Goal: Information Seeking & Learning: Find specific fact

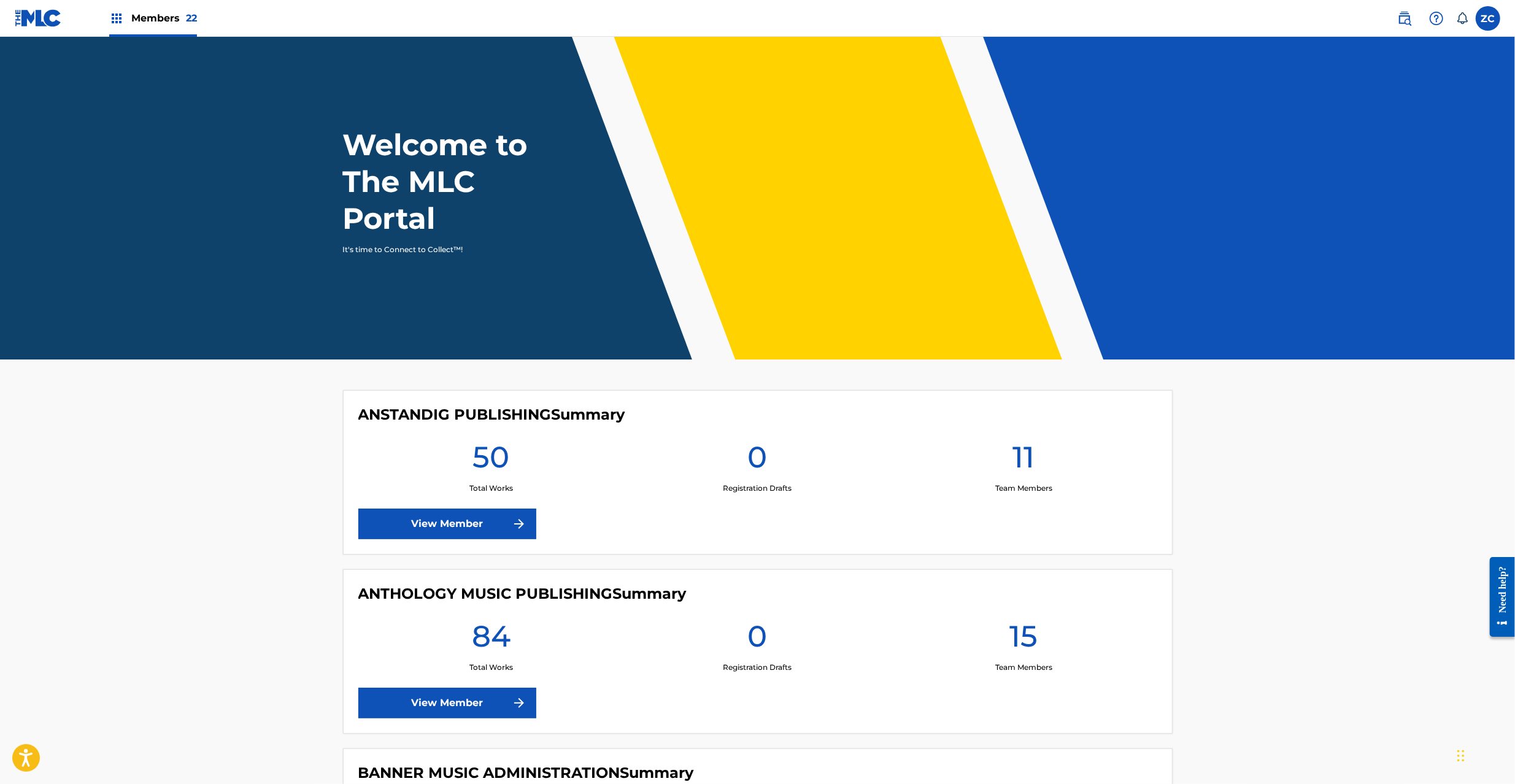
click at [1400, 12] on img at bounding box center [1404, 18] width 15 height 15
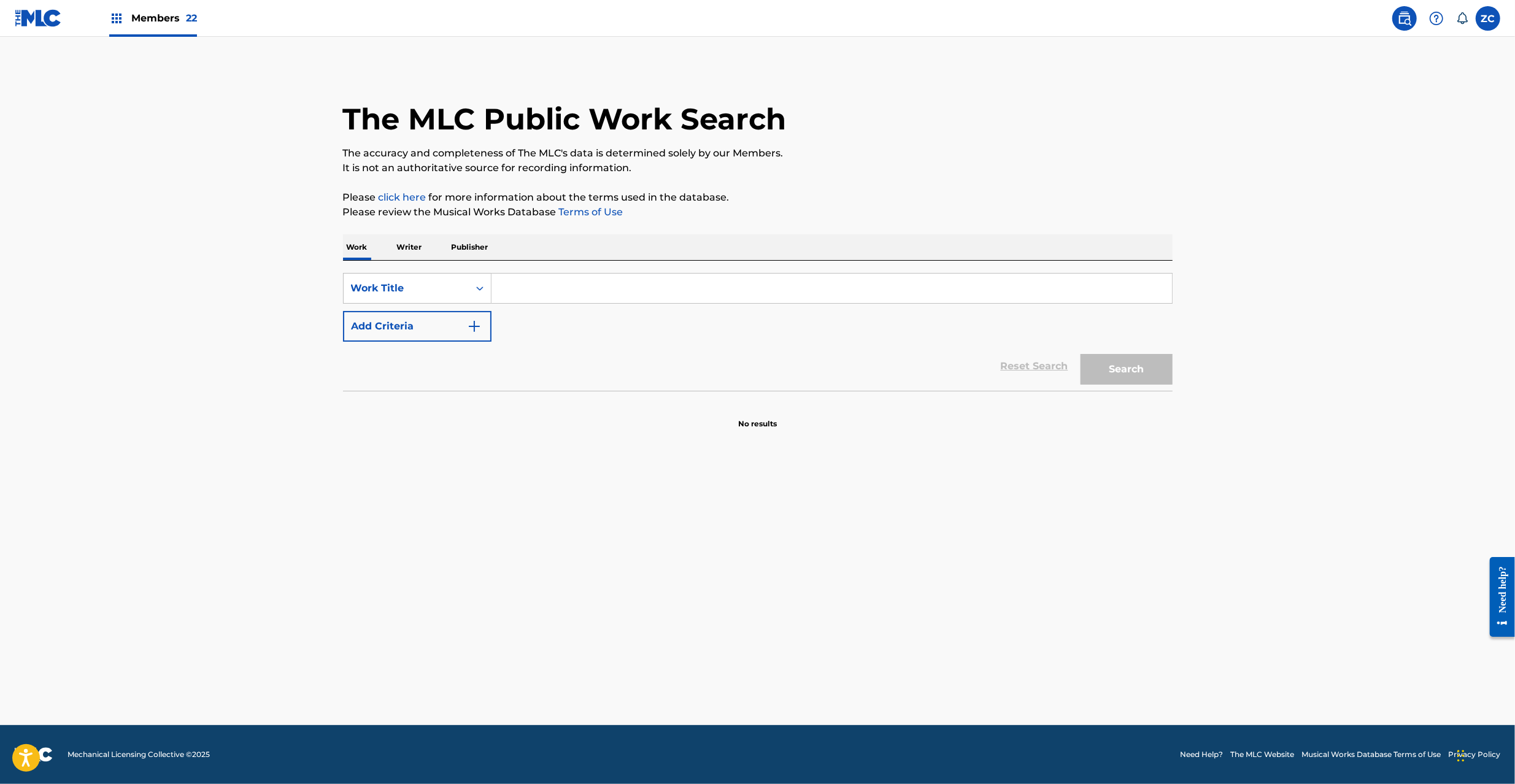
click at [474, 251] on p "Publisher" at bounding box center [470, 247] width 44 height 26
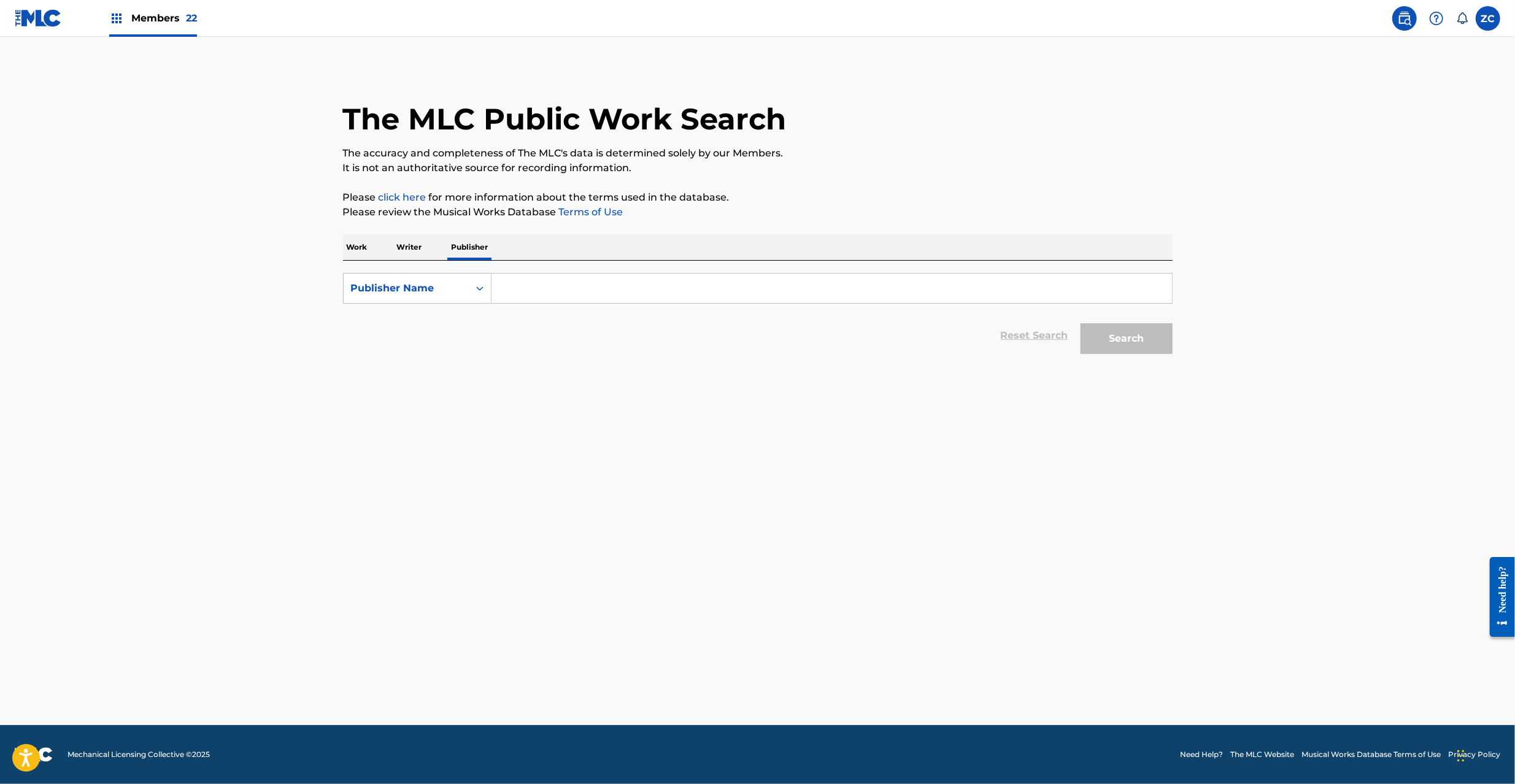
click at [520, 292] on input "Search Form" at bounding box center [832, 288] width 680 height 29
paste input "Flat River Music"
type input "Flat River Music"
click at [1142, 342] on button "Search" at bounding box center [1126, 338] width 92 height 31
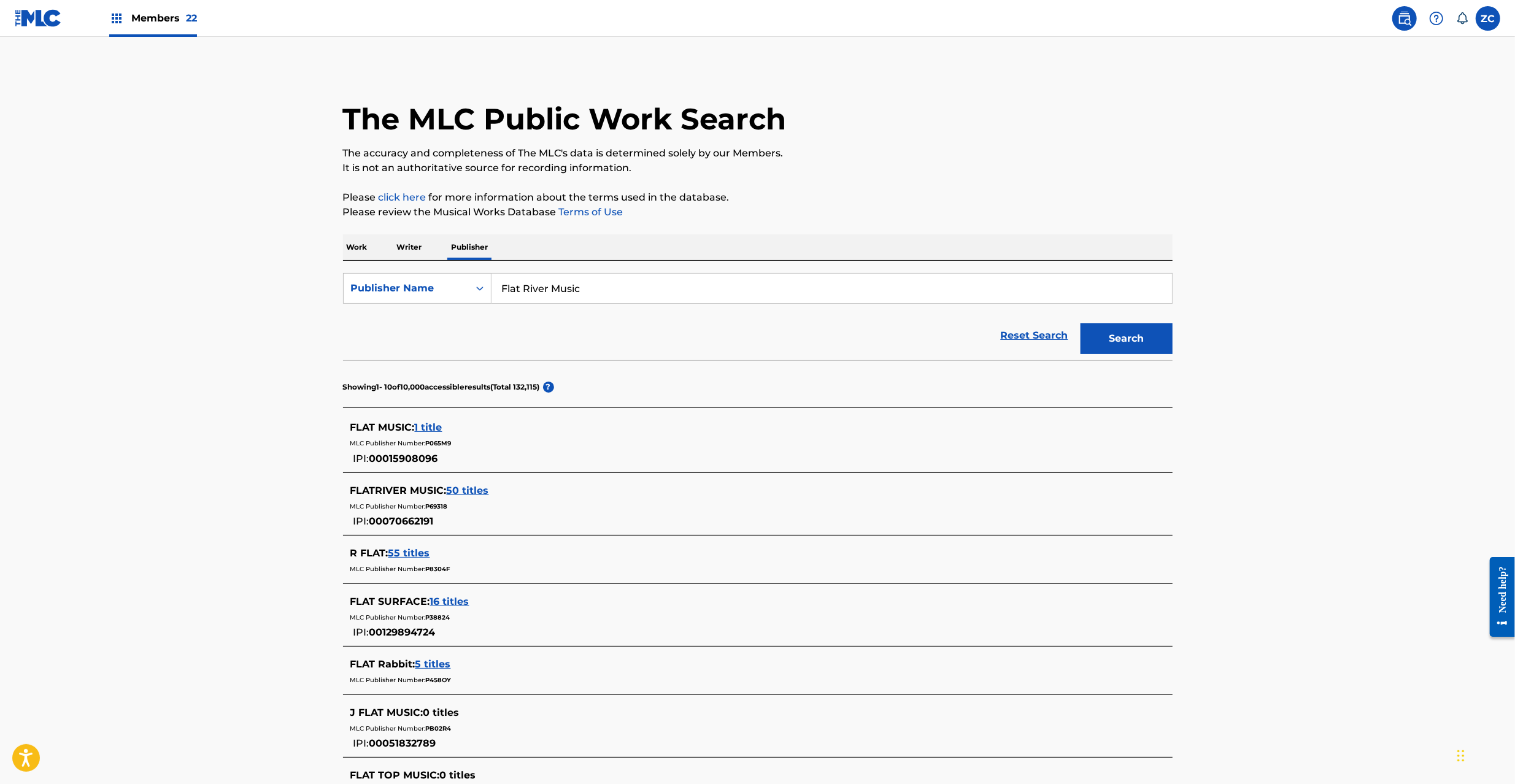
click at [466, 486] on span "50 titles" at bounding box center [468, 490] width 43 height 12
